Goal: Find specific page/section: Find specific page/section

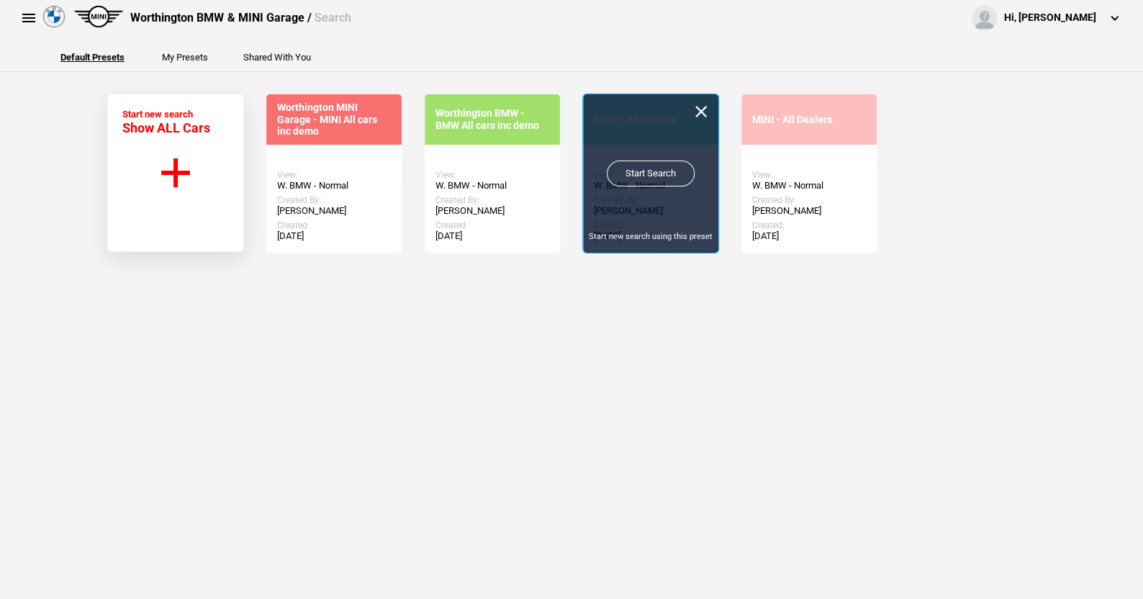
click at [623, 166] on link "Start Search" at bounding box center [651, 174] width 88 height 26
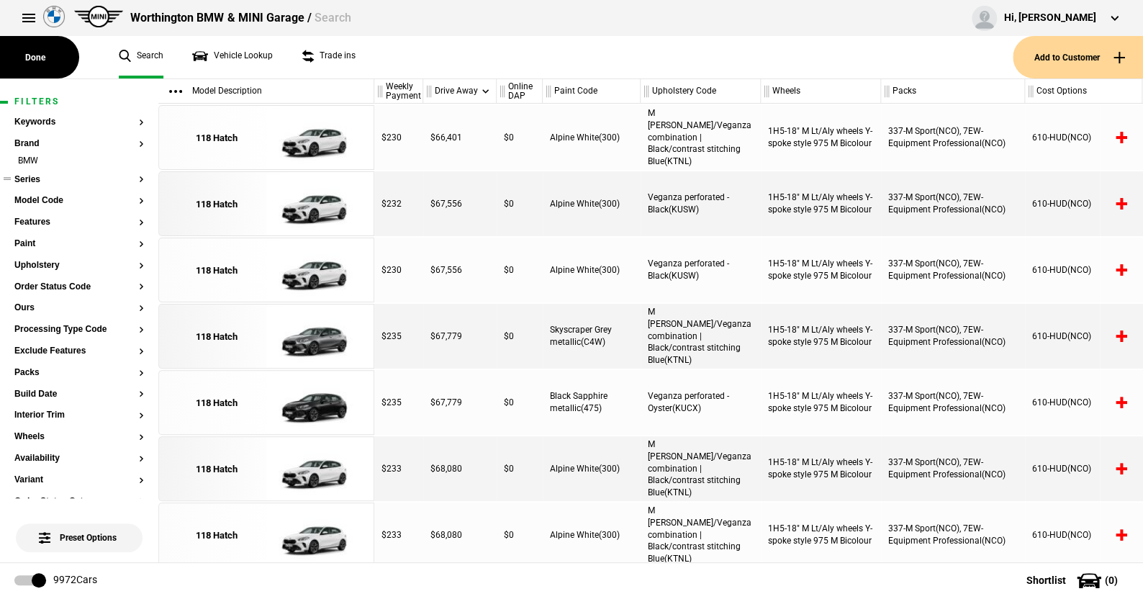
click at [29, 179] on button "Series" at bounding box center [79, 180] width 130 height 10
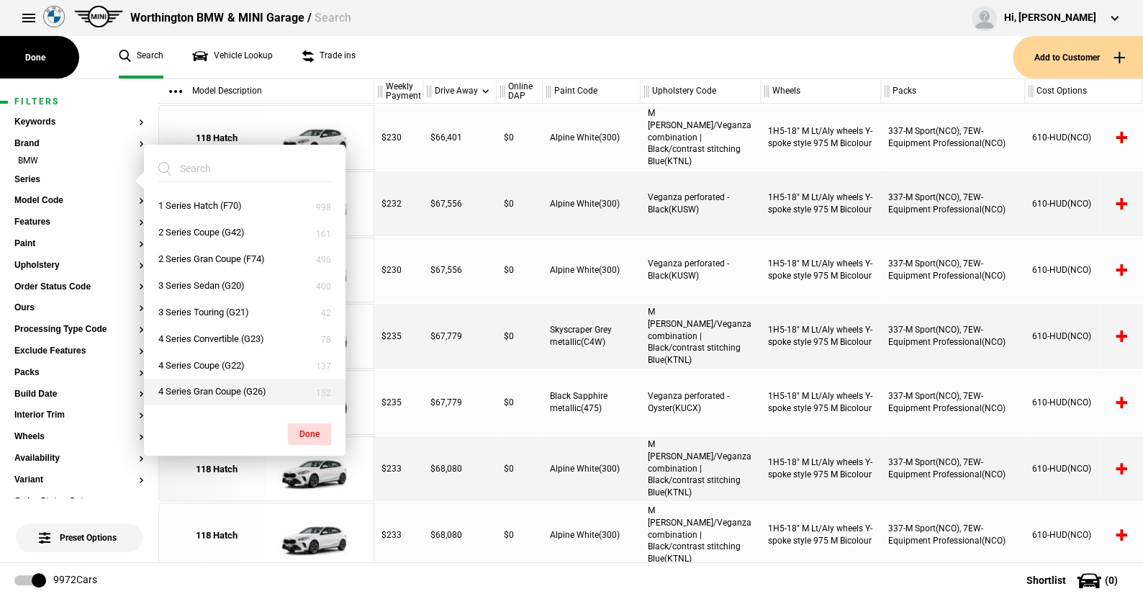
click at [192, 384] on button "4 Series Gran Coupe (G26)" at bounding box center [245, 392] width 202 height 27
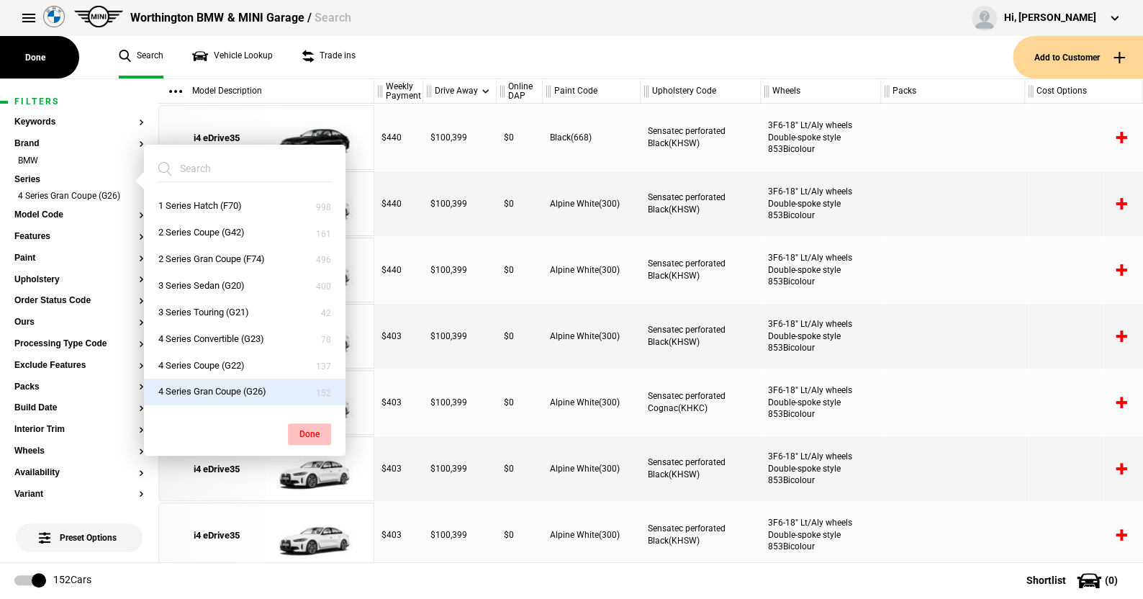
click at [306, 425] on button "Done" at bounding box center [309, 434] width 43 height 22
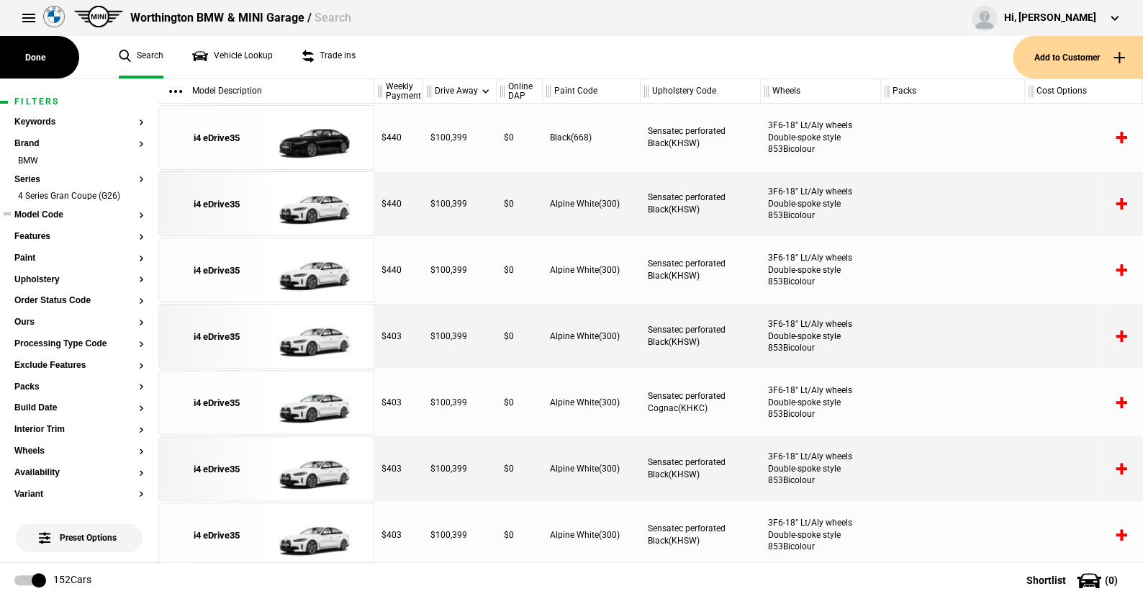
click at [53, 213] on button "Model Code" at bounding box center [79, 215] width 130 height 10
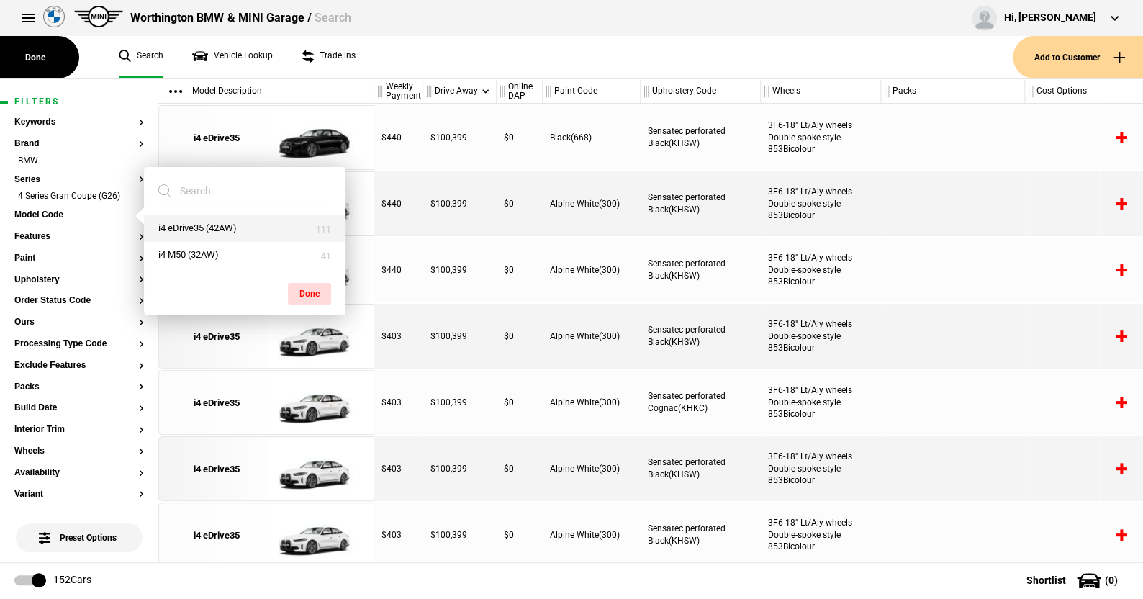
click at [181, 225] on button "i4 eDrive35 (42AW)" at bounding box center [245, 228] width 202 height 27
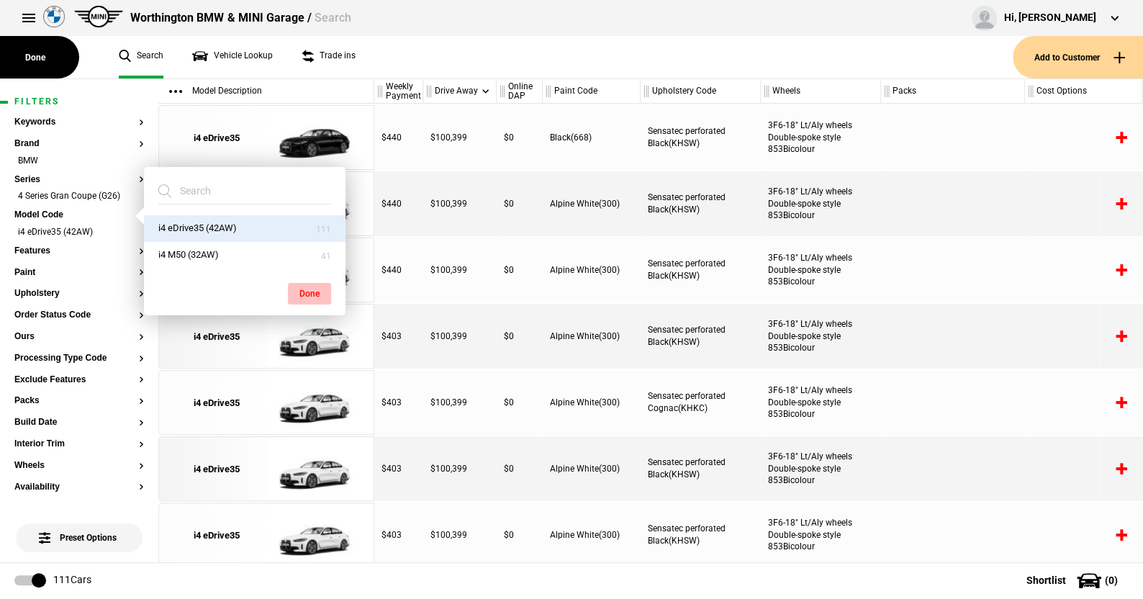
click at [310, 287] on button "Done" at bounding box center [309, 294] width 43 height 22
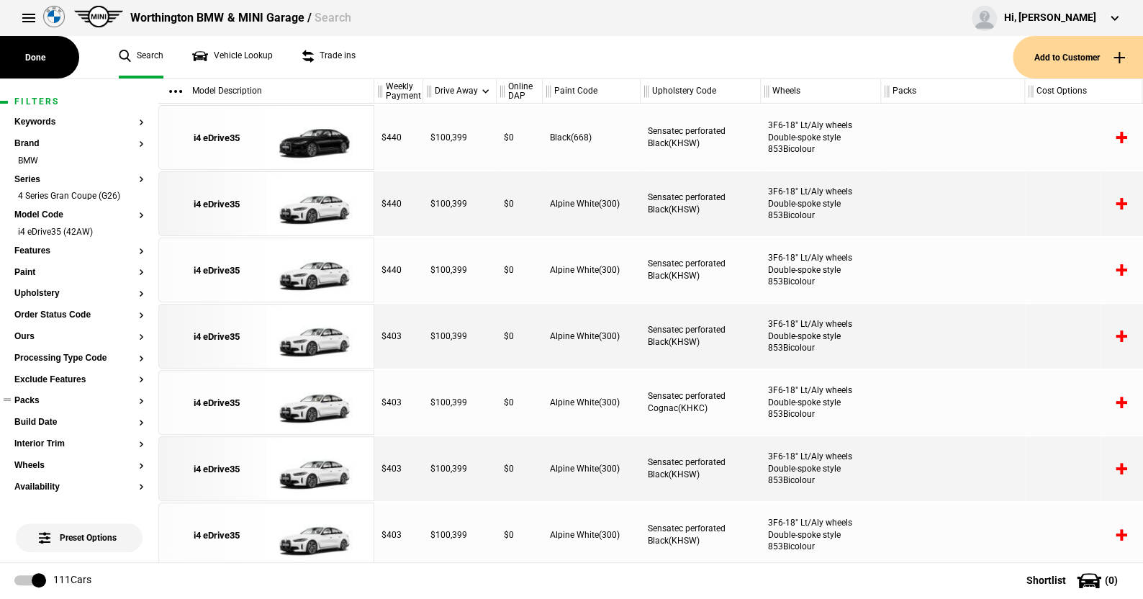
click at [31, 400] on button "Packs" at bounding box center [79, 401] width 130 height 10
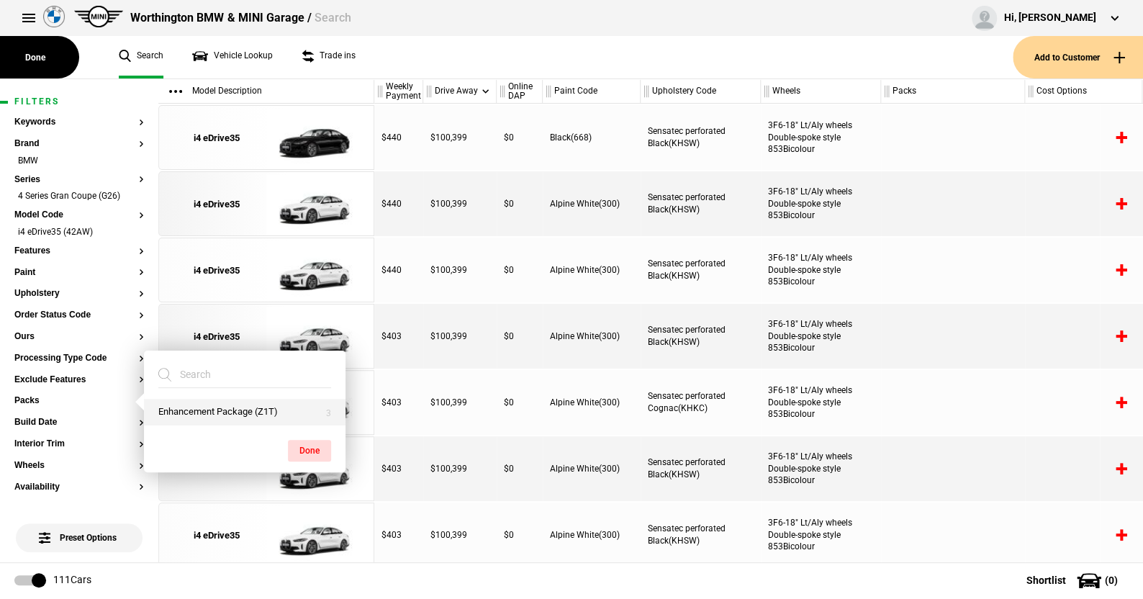
click at [202, 408] on button "Enhancement Package (Z1T)" at bounding box center [245, 412] width 202 height 27
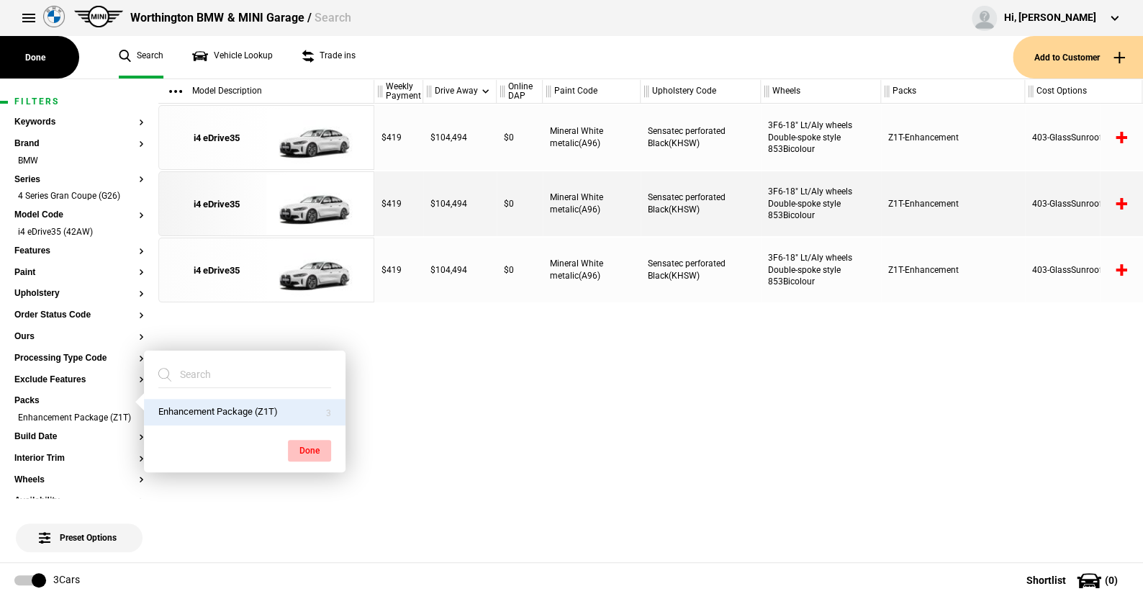
click at [308, 447] on button "Done" at bounding box center [309, 451] width 43 height 22
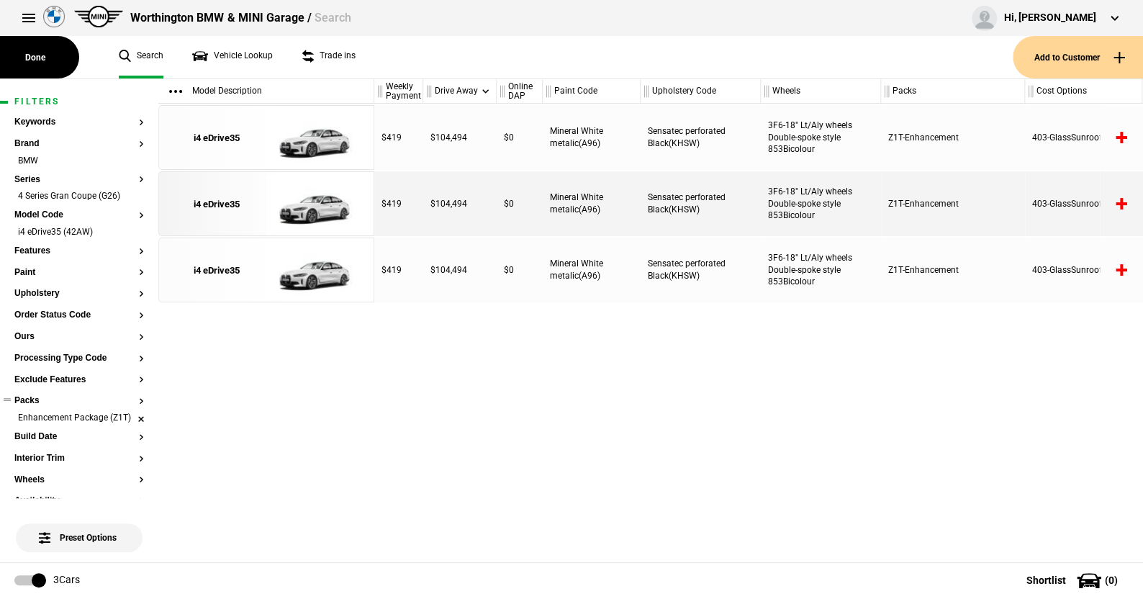
click at [130, 418] on li "Enhancement Package (Z1T)" at bounding box center [79, 419] width 130 height 14
